Goal: Task Accomplishment & Management: Use online tool/utility

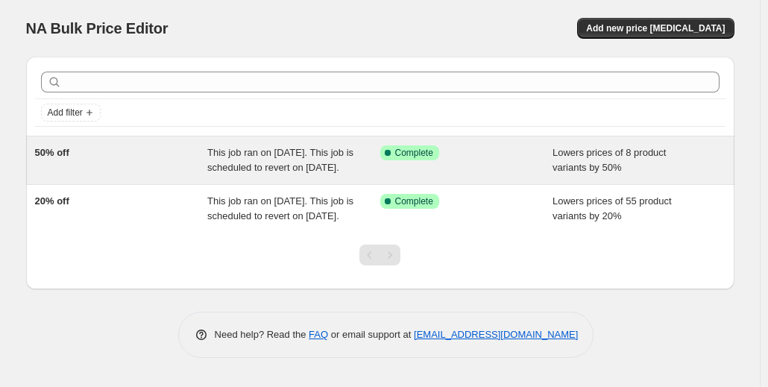
click at [121, 168] on div "50% off" at bounding box center [121, 160] width 173 height 30
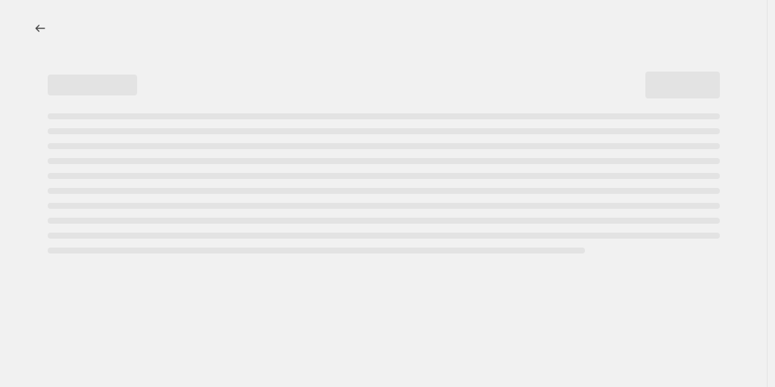
select select "percentage"
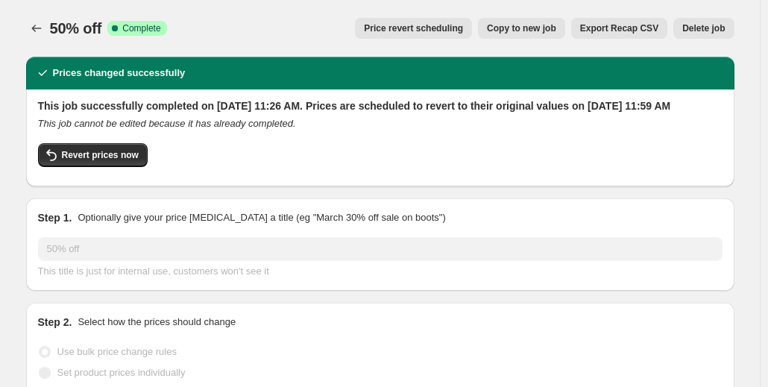
click at [300, 17] on div "50% off. This page is ready 50% off Success Complete Complete Price revert sche…" at bounding box center [380, 28] width 708 height 57
click at [44, 25] on icon "Price change jobs" at bounding box center [36, 28] width 15 height 15
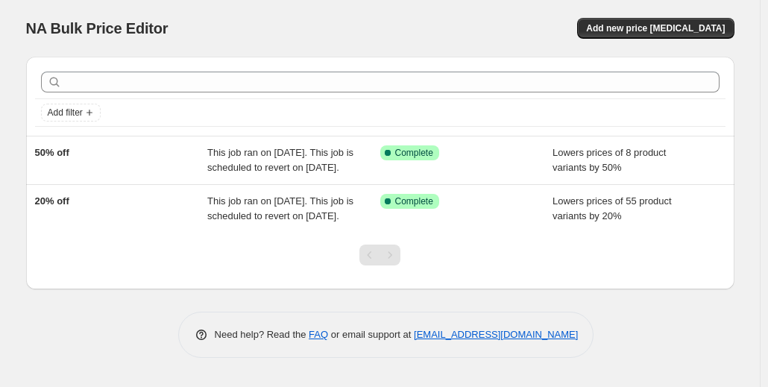
click at [247, 10] on div "NA Bulk Price Editor. This page is ready NA Bulk Price Editor Add new price [ME…" at bounding box center [380, 28] width 708 height 57
click at [261, 10] on div "NA Bulk Price Editor. This page is ready NA Bulk Price Editor Add new price cha…" at bounding box center [380, 28] width 708 height 57
click at [660, 30] on span "Add new price change job" at bounding box center [655, 28] width 139 height 12
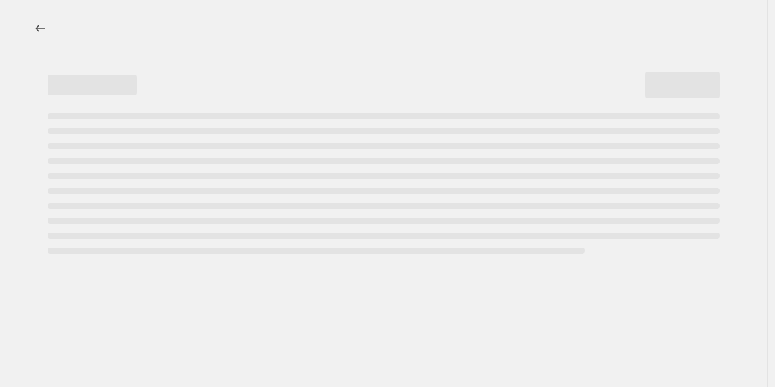
select select "percentage"
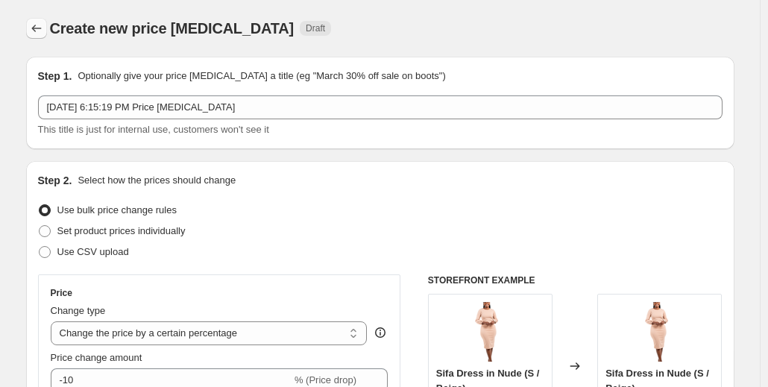
click at [36, 23] on icon "Price change jobs" at bounding box center [36, 28] width 15 height 15
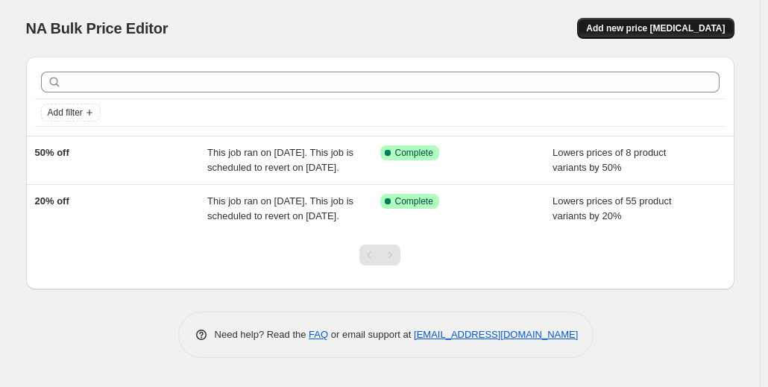
click at [697, 28] on span "Add new price change job" at bounding box center [655, 28] width 139 height 12
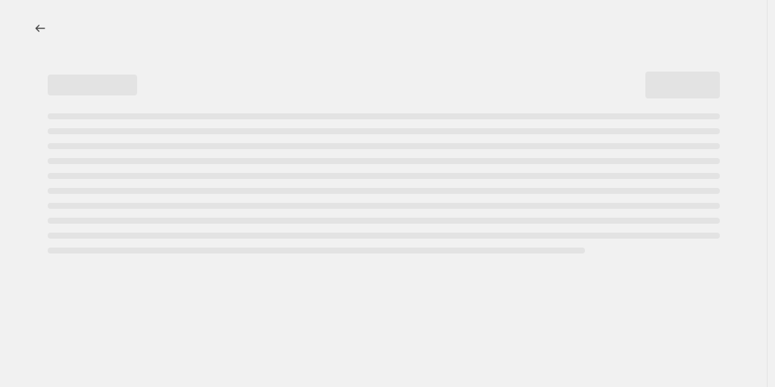
select select "percentage"
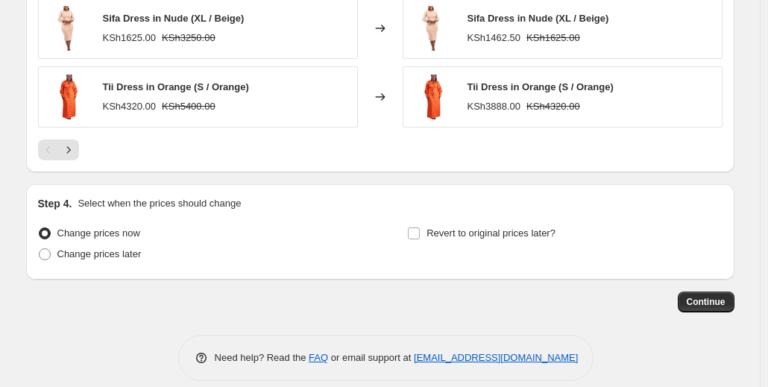
scroll to position [1099, 0]
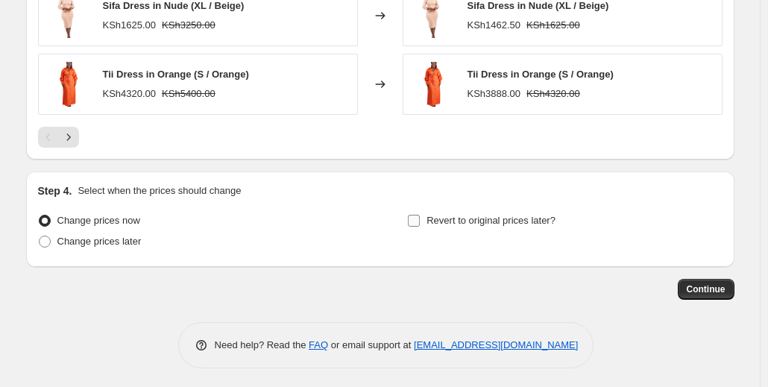
click at [417, 215] on input "Revert to original prices later?" at bounding box center [414, 221] width 12 height 12
checkbox input "true"
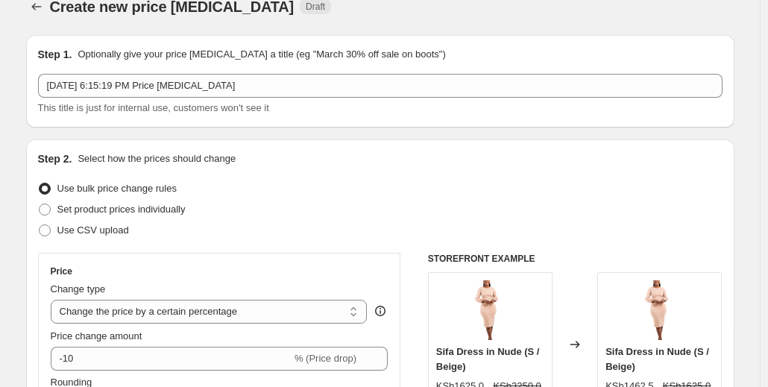
scroll to position [0, 0]
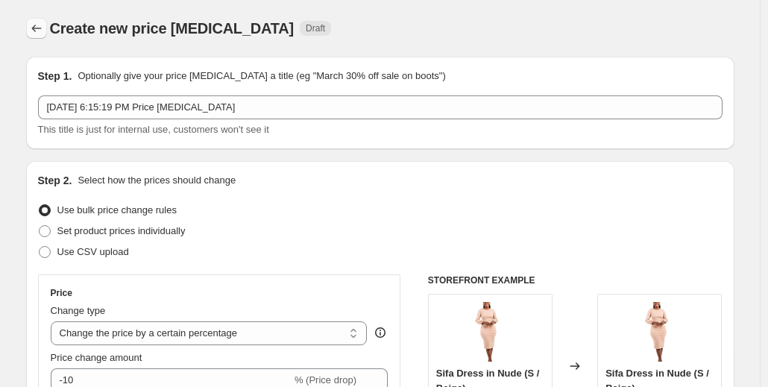
click at [31, 29] on button "Price change jobs" at bounding box center [36, 28] width 21 height 21
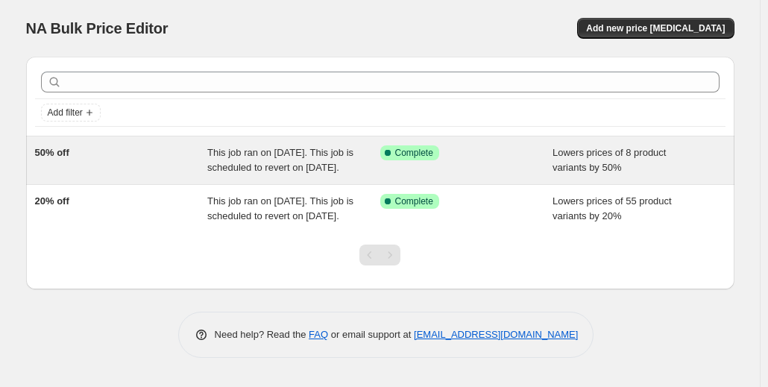
click at [215, 165] on span "This job ran on September 1, 2025. This job is scheduled to revert on September…" at bounding box center [280, 160] width 146 height 26
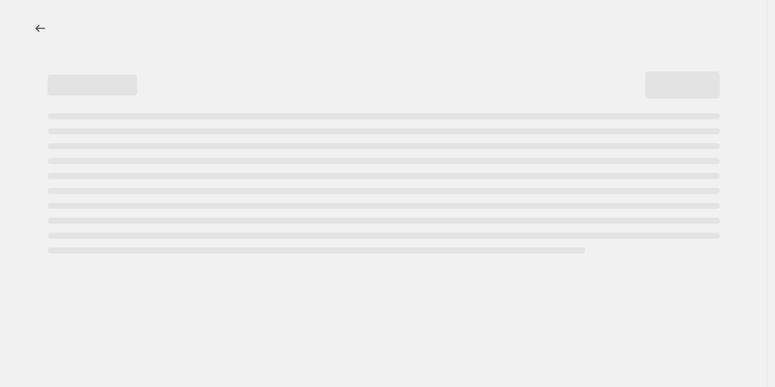
select select "percentage"
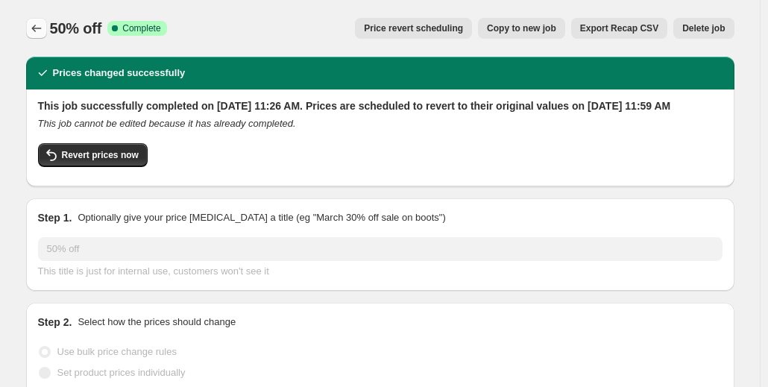
click at [38, 27] on icon "Price change jobs" at bounding box center [36, 28] width 15 height 15
